Goal: Book appointment/travel/reservation

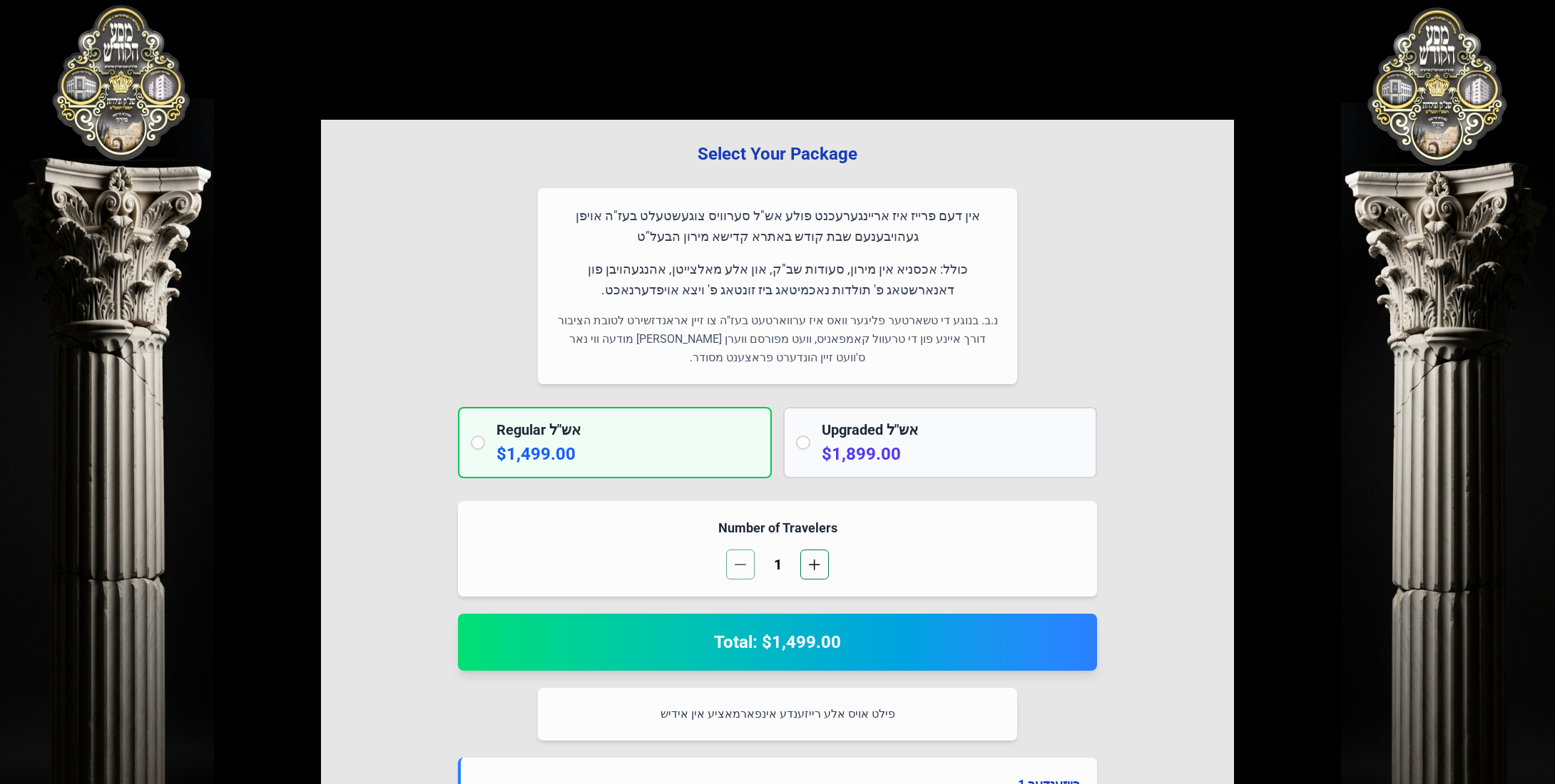
scroll to position [71, 0]
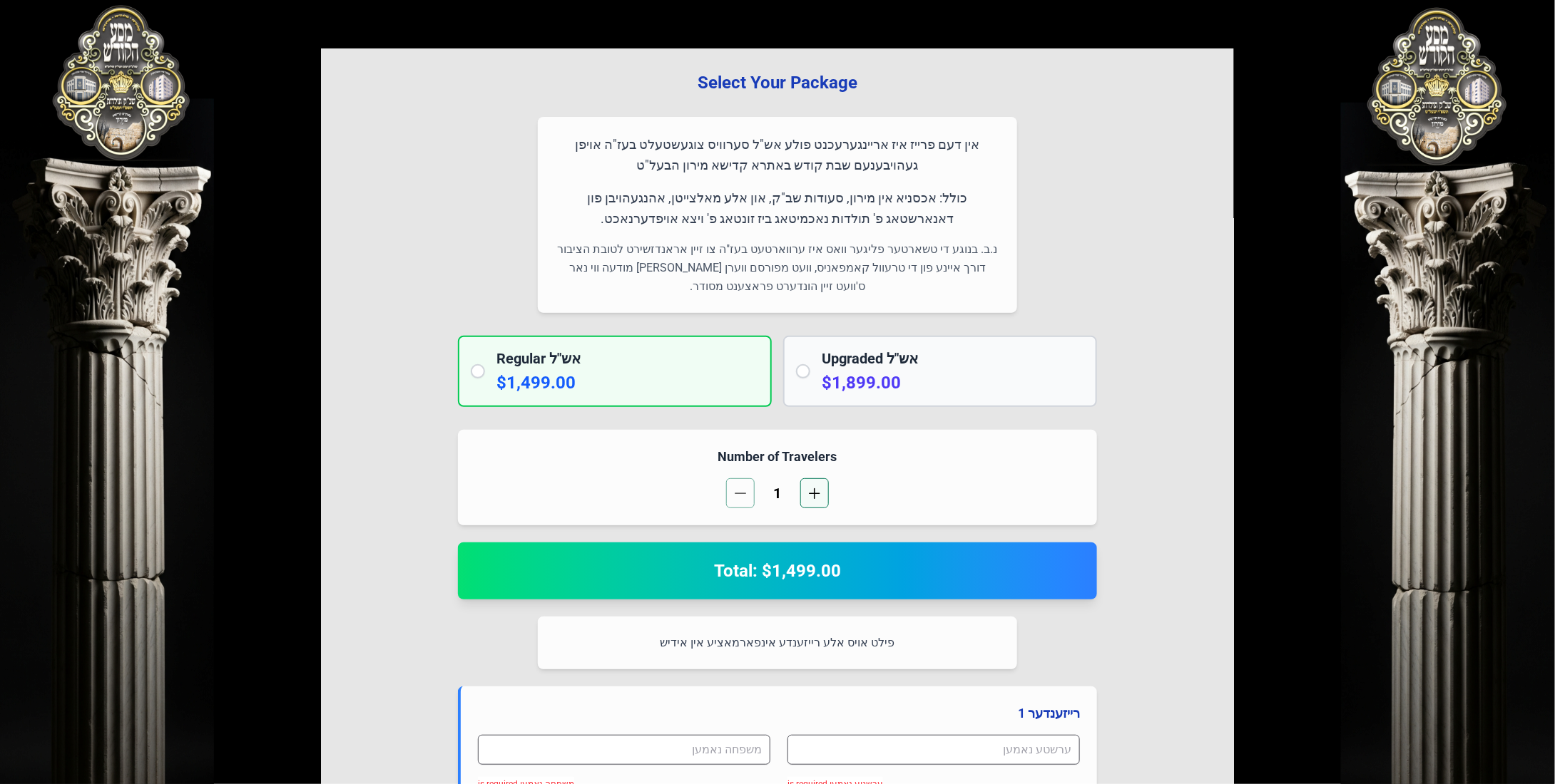
click at [816, 497] on span "button" at bounding box center [815, 493] width 12 height 12
click at [732, 502] on button "button" at bounding box center [741, 493] width 29 height 30
click at [817, 492] on span "button" at bounding box center [815, 493] width 12 height 12
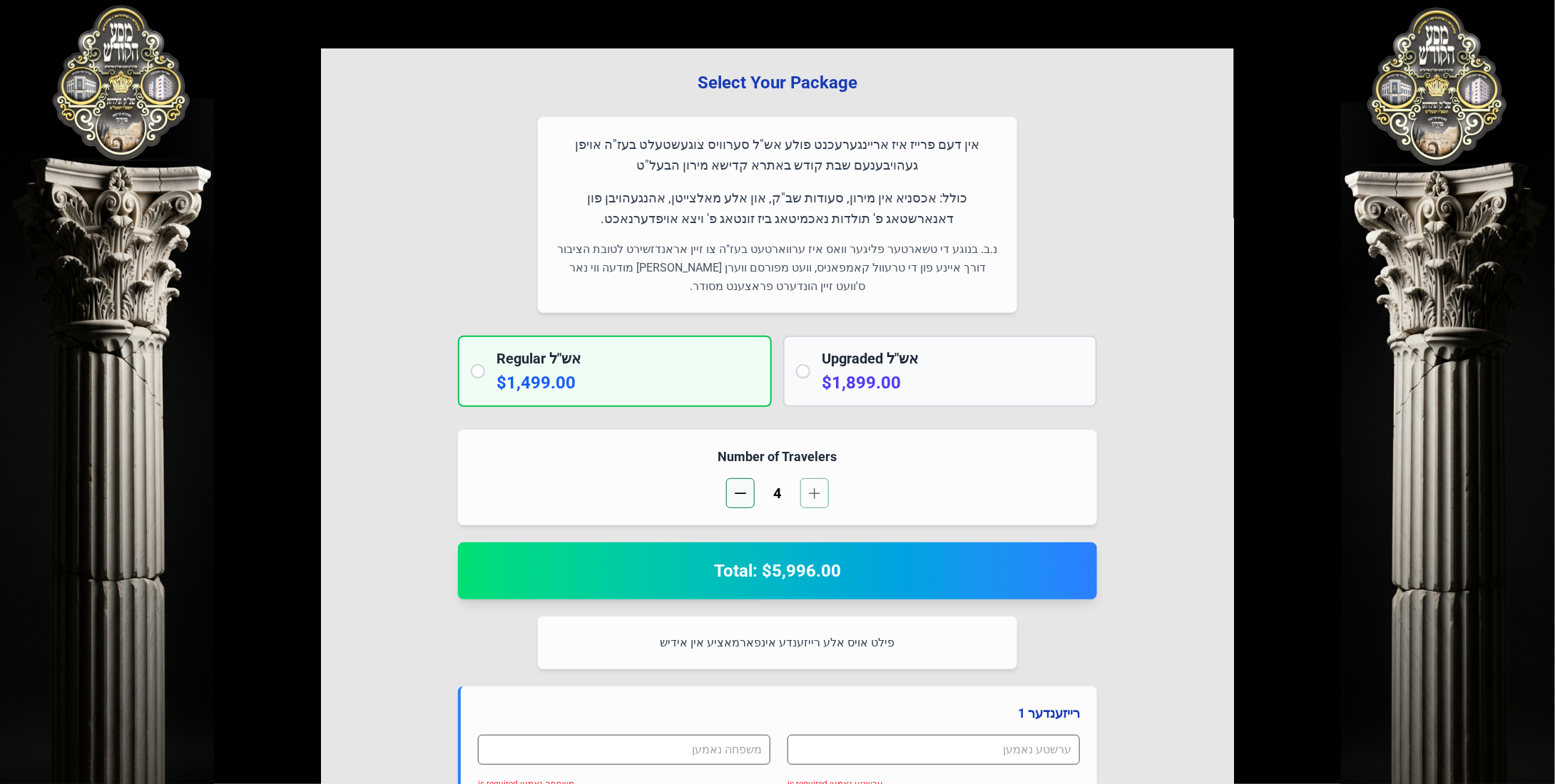
click at [745, 504] on button "button" at bounding box center [741, 493] width 29 height 30
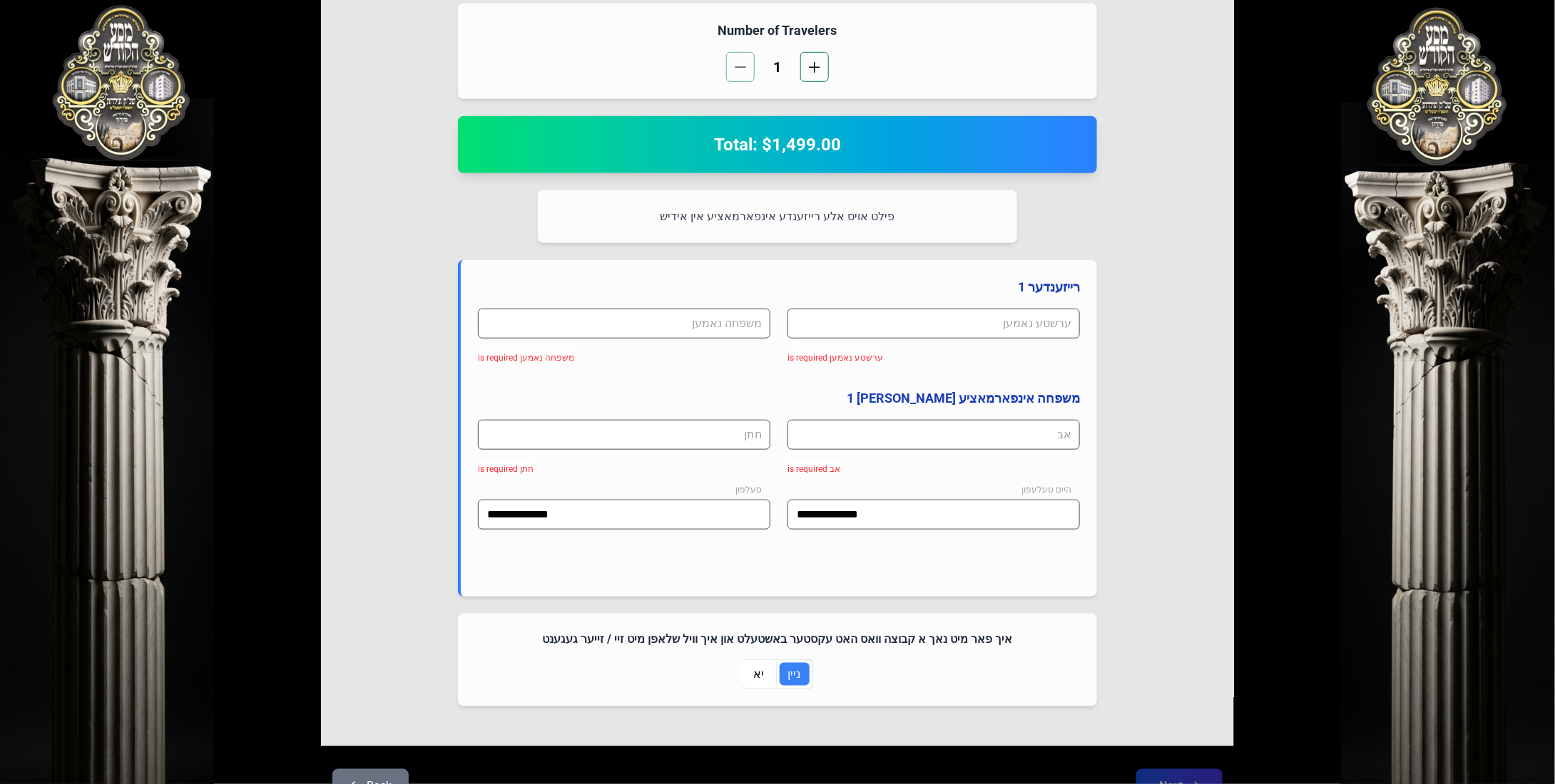
scroll to position [566, 0]
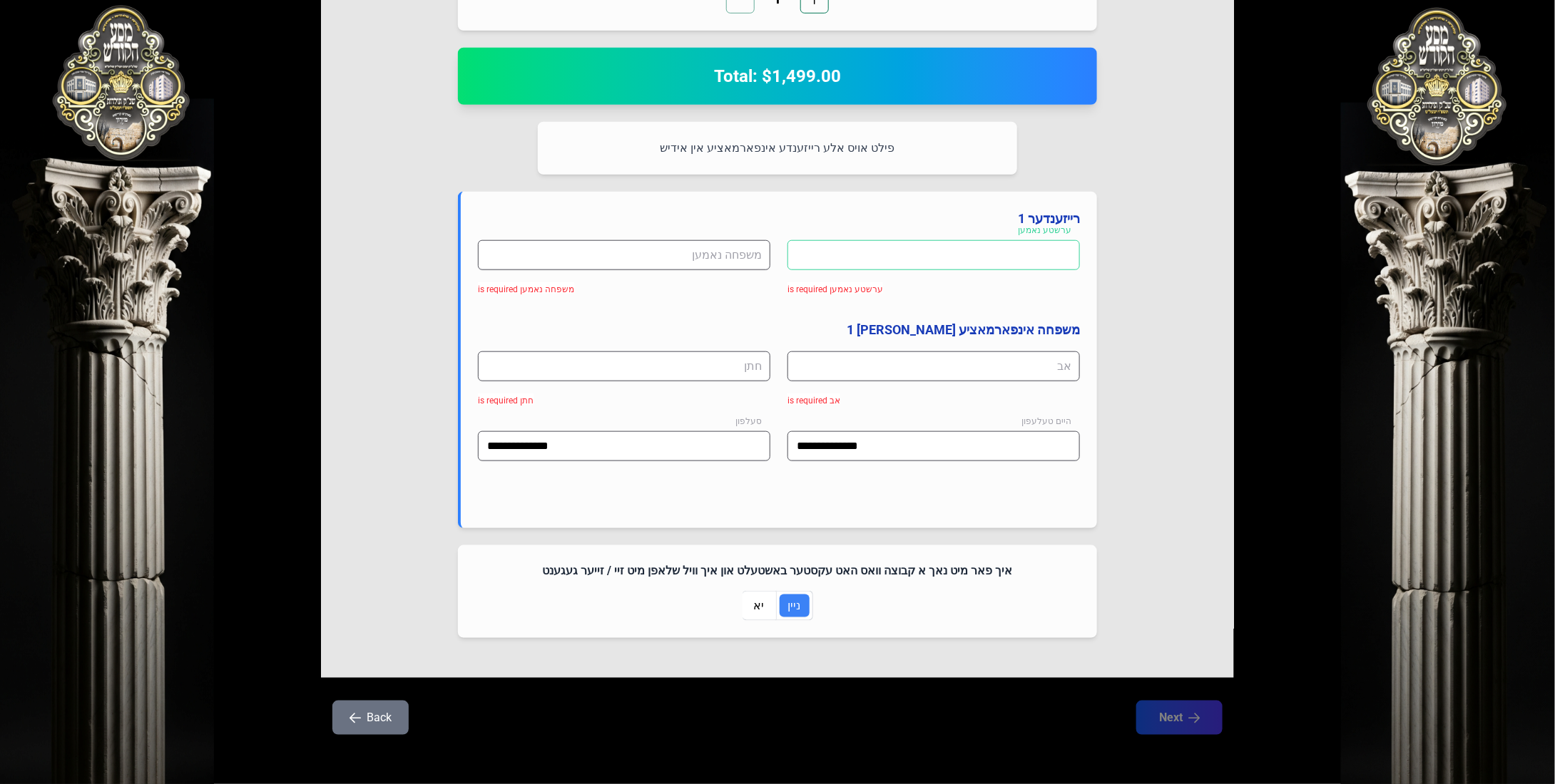
click at [914, 263] on input at bounding box center [934, 255] width 293 height 30
type input "*"
click at [756, 610] on span "יא" at bounding box center [759, 606] width 11 height 17
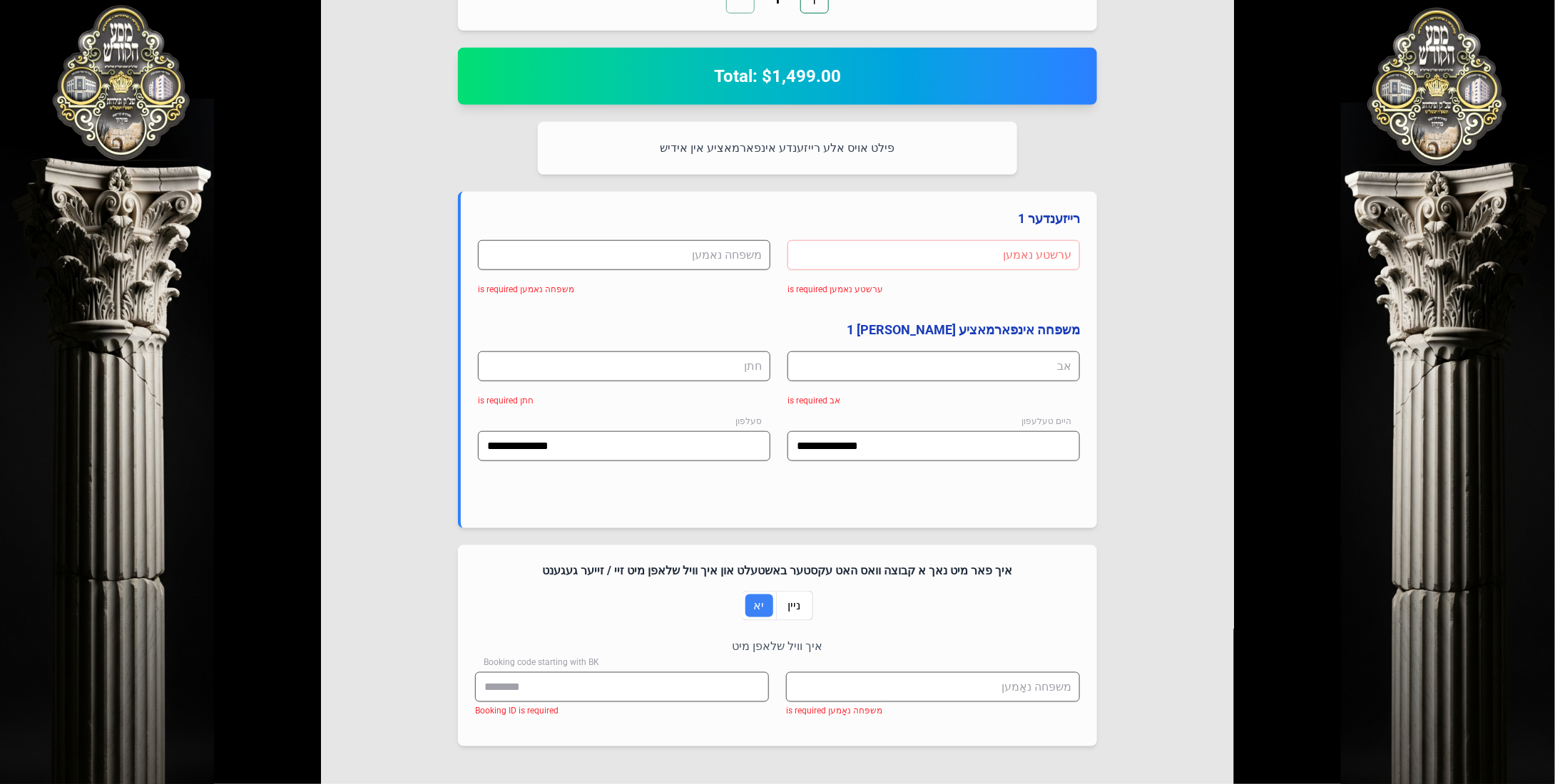
scroll to position [353, 0]
